Goal: Information Seeking & Learning: Learn about a topic

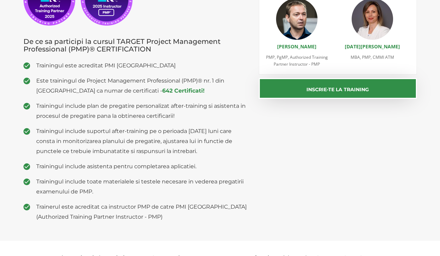
scroll to position [153, 0]
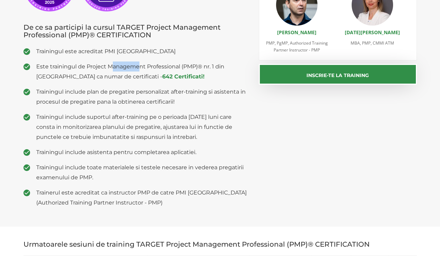
click at [138, 64] on span "Este trainingul de Project Management Professional (PMP)® nr. 1 din Romania ca …" at bounding box center [142, 71] width 213 height 20
click at [84, 71] on span "Este trainingul de Project Management Professional (PMP)® nr. 1 din Romania ca …" at bounding box center [142, 71] width 213 height 20
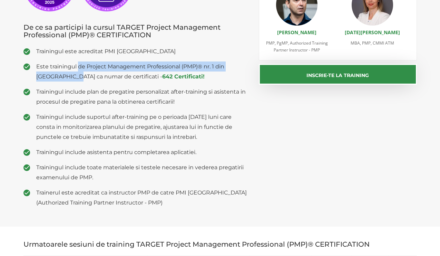
click at [79, 72] on span "Este trainingul de Project Management Professional (PMP)® nr. 1 din Romania ca …" at bounding box center [142, 71] width 213 height 20
click at [162, 75] on strong "642 Certificati!" at bounding box center [183, 76] width 42 height 7
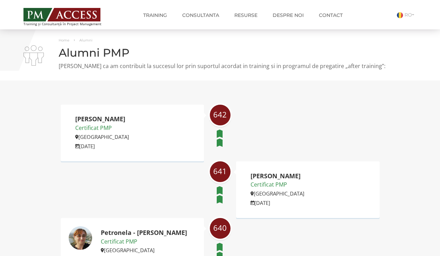
drag, startPoint x: 134, startPoint y: 68, endPoint x: 291, endPoint y: 68, distance: 157.2
click at [289, 68] on p "[PERSON_NAME] ca am contribuit la succesul lor prin suportul acordat in trainin…" at bounding box center [220, 66] width 394 height 8
drag, startPoint x: 292, startPoint y: 67, endPoint x: 224, endPoint y: 63, distance: 67.8
click at [224, 63] on p "[PERSON_NAME] ca am contribuit la succesul lor prin suportul acordat in trainin…" at bounding box center [220, 66] width 394 height 8
drag, startPoint x: 208, startPoint y: 64, endPoint x: 201, endPoint y: 65, distance: 7.0
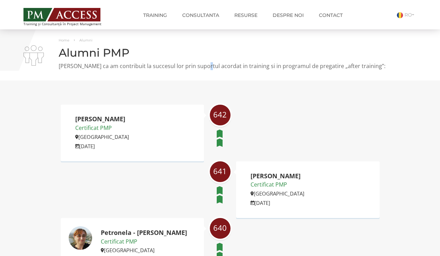
click at [206, 64] on p "[PERSON_NAME] ca am contribuit la succesul lor prin suportul acordat in trainin…" at bounding box center [220, 66] width 394 height 8
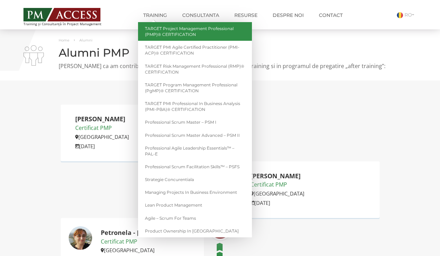
click at [218, 33] on link "TARGET Project Management Professional (PMP)® CERTIFICATION" at bounding box center [195, 31] width 114 height 19
click at [201, 34] on link "TARGET Project Management Professional (PMP)® CERTIFICATION" at bounding box center [195, 31] width 114 height 19
click at [185, 28] on link "TARGET Project Management Professional (PMP)® CERTIFICATION" at bounding box center [195, 31] width 114 height 19
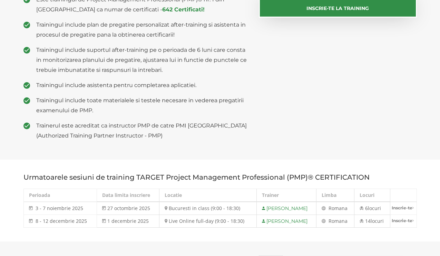
scroll to position [255, 0]
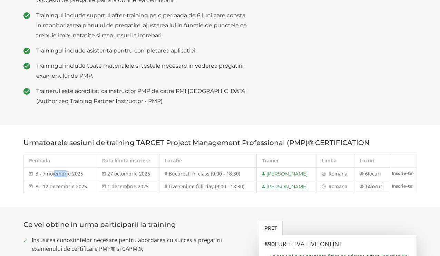
drag, startPoint x: 54, startPoint y: 172, endPoint x: 65, endPoint y: 173, distance: 11.2
click at [65, 173] on span "3 - 7 noiembrie 2025" at bounding box center [60, 173] width 48 height 7
click at [66, 174] on span "3 - 7 noiembrie 2025" at bounding box center [60, 173] width 48 height 7
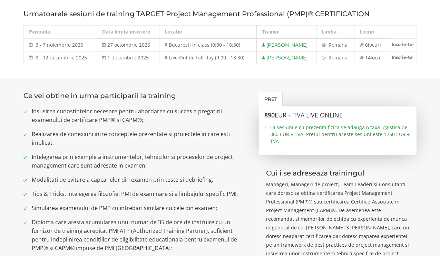
scroll to position [384, 0]
drag, startPoint x: 198, startPoint y: 59, endPoint x: 222, endPoint y: 59, distance: 24.2
click at [222, 59] on td "Live Online full-day (9:00 - 18:30)" at bounding box center [208, 57] width 98 height 13
click at [135, 59] on td "1 decembrie 2025" at bounding box center [128, 57] width 63 height 13
click at [180, 61] on td "Live Online full-day (9:00 - 18:30)" at bounding box center [208, 57] width 98 height 13
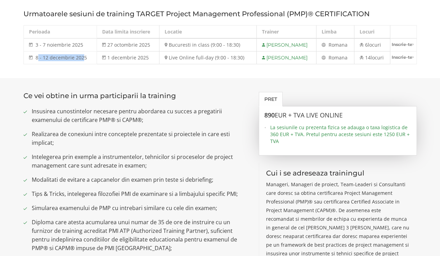
drag, startPoint x: 37, startPoint y: 59, endPoint x: 81, endPoint y: 58, distance: 44.2
click at [81, 58] on span "8 - 12 decembrie 2025" at bounding box center [61, 57] width 51 height 7
click at [342, 97] on ul "Pret" at bounding box center [338, 99] width 158 height 15
drag, startPoint x: 298, startPoint y: 114, endPoint x: 333, endPoint y: 112, distance: 34.9
click at [333, 112] on span "EUR + TVA LIVE ONLINE" at bounding box center [309, 115] width 68 height 8
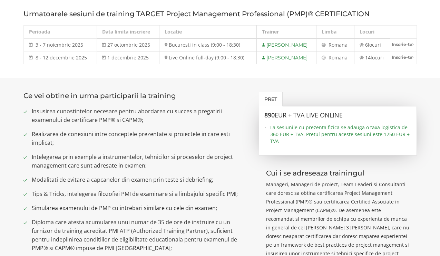
click at [356, 115] on h3 "890 EUR + TVA LIVE ONLINE" at bounding box center [338, 115] width 147 height 7
drag, startPoint x: 312, startPoint y: 114, endPoint x: 342, endPoint y: 114, distance: 30.1
click at [341, 114] on span "EUR + TVA LIVE ONLINE" at bounding box center [309, 115] width 68 height 8
click at [345, 115] on h3 "890 EUR + TVA LIVE ONLINE" at bounding box center [338, 115] width 147 height 7
drag, startPoint x: 310, startPoint y: 125, endPoint x: 360, endPoint y: 129, distance: 50.6
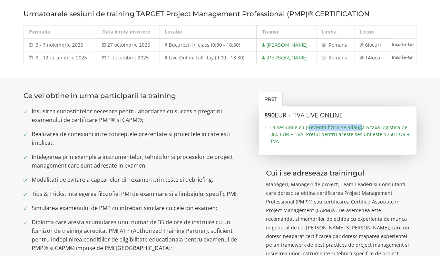
click at [360, 129] on span "La sesiunile cu prezenta fizica se adauga o taxa logistica de 360 EUR + TVA. Pr…" at bounding box center [340, 134] width 141 height 21
click at [361, 127] on span "La sesiunile cu prezenta fizica se adauga o taxa logistica de 360 EUR + TVA. Pr…" at bounding box center [340, 134] width 141 height 21
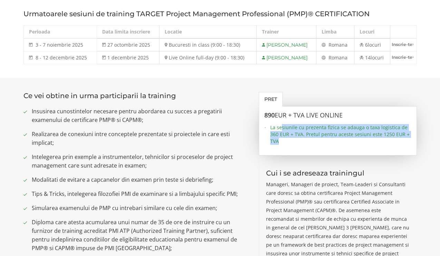
drag, startPoint x: 283, startPoint y: 131, endPoint x: 364, endPoint y: 140, distance: 81.7
click at [364, 140] on span "La sesiunile cu prezenta fizica se adauga o taxa logistica de 360 EUR + TVA. Pr…" at bounding box center [340, 134] width 141 height 21
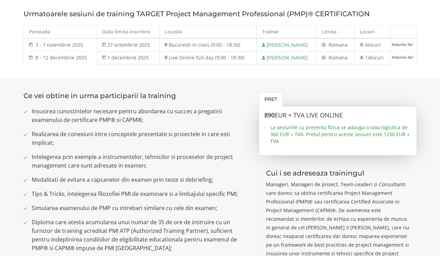
click at [364, 140] on span "La sesiunile cu prezenta fizica se adauga o taxa logistica de 360 EUR + TVA. Pr…" at bounding box center [340, 134] width 141 height 21
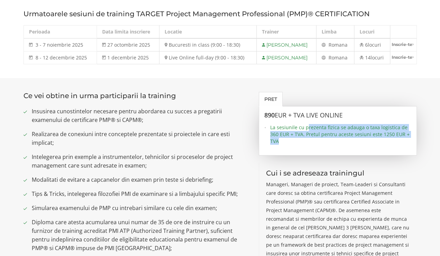
drag, startPoint x: 346, startPoint y: 139, endPoint x: 306, endPoint y: 127, distance: 41.1
click at [306, 127] on span "La sesiunile cu prezenta fizica se adauga o taxa logistica de 360 EUR + TVA. Pr…" at bounding box center [340, 134] width 141 height 21
click at [307, 128] on span "La sesiunile cu prezenta fizica se adauga o taxa logistica de 360 EUR + TVA. Pr…" at bounding box center [340, 134] width 141 height 21
drag, startPoint x: 278, startPoint y: 127, endPoint x: 329, endPoint y: 136, distance: 51.2
click at [323, 135] on span "La sesiunile cu prezenta fizica se adauga o taxa logistica de 360 EUR + TVA. Pr…" at bounding box center [340, 134] width 141 height 21
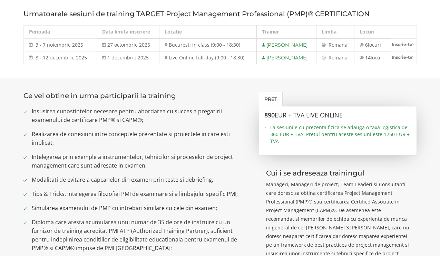
click at [334, 136] on span "La sesiunile cu prezenta fizica se adauga o taxa logistica de 360 EUR + TVA. Pr…" at bounding box center [340, 134] width 141 height 21
drag, startPoint x: 359, startPoint y: 136, endPoint x: 363, endPoint y: 141, distance: 6.6
click at [363, 141] on span "La sesiunile cu prezenta fizica se adauga o taxa logistica de 360 EUR + TVA. Pr…" at bounding box center [340, 134] width 141 height 21
click at [364, 141] on span "La sesiunile cu prezenta fizica se adauga o taxa logistica de 360 EUR + TVA. Pr…" at bounding box center [340, 134] width 141 height 21
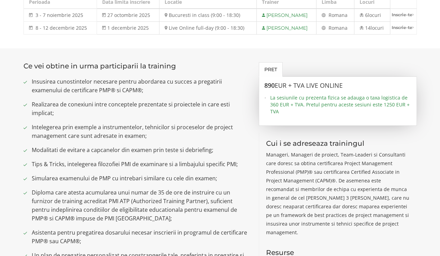
scroll to position [426, 0]
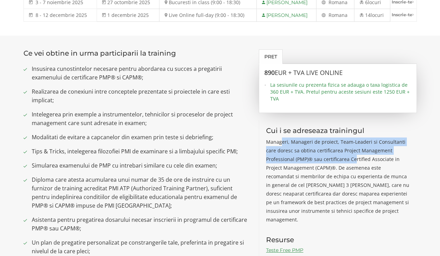
drag, startPoint x: 296, startPoint y: 141, endPoint x: 340, endPoint y: 160, distance: 47.2
click at [340, 160] on p "Manageri, Manageri de proiect, Team-Leaderi si Consultanti care doresc sa obtin…" at bounding box center [338, 180] width 144 height 86
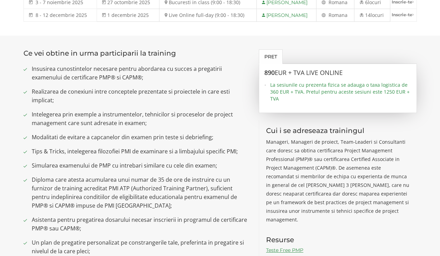
click at [343, 159] on p "Manageri, Manageri de proiect, Team-Leaderi si Consultanti care doresc sa obtin…" at bounding box center [338, 180] width 144 height 86
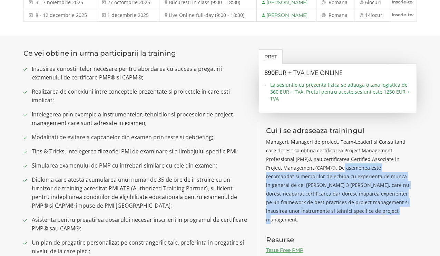
drag, startPoint x: 320, startPoint y: 167, endPoint x: 387, endPoint y: 207, distance: 78.4
click at [388, 208] on p "Manageri, Manageri de proiect, Team-Leaderi si Consultanti care doresc sa obtin…" at bounding box center [338, 180] width 144 height 86
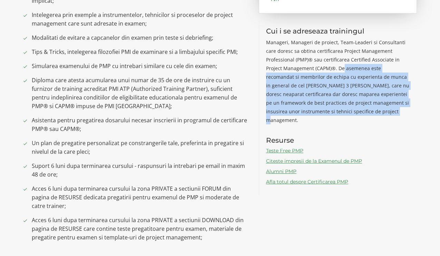
scroll to position [526, 0]
click at [293, 147] on link "Teste Free PMP" at bounding box center [284, 150] width 37 height 6
